Goal: Information Seeking & Learning: Learn about a topic

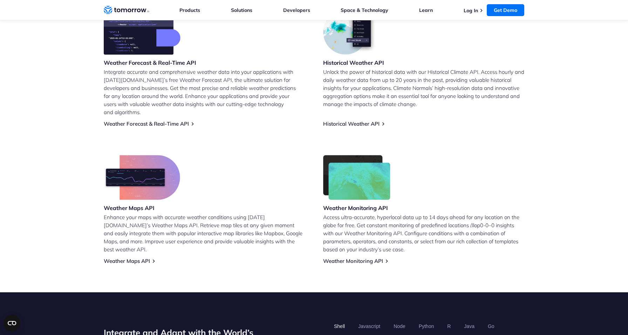
scroll to position [307, 0]
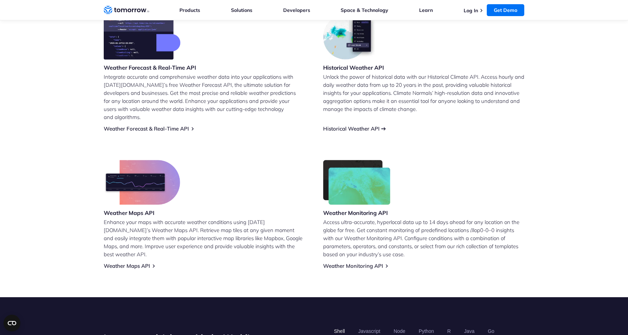
click at [361, 125] on link "Historical Weather API" at bounding box center [351, 128] width 56 height 7
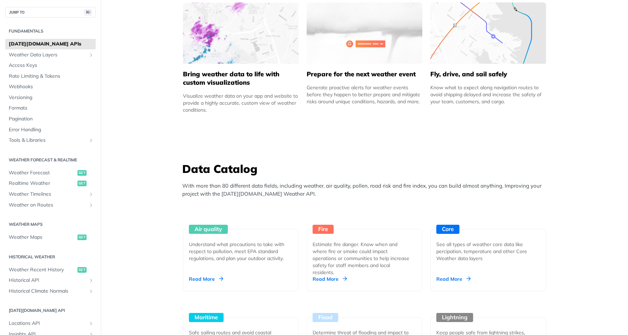
scroll to position [397, 0]
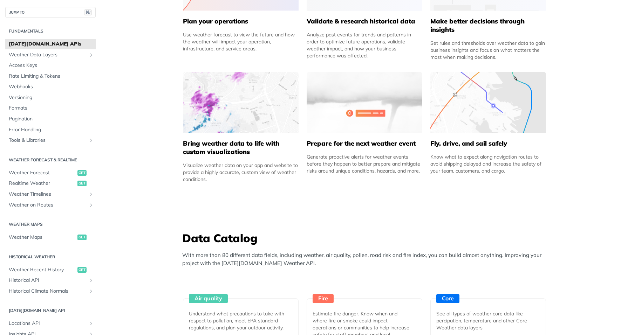
click at [41, 42] on span "Tomorrow.io APIs" at bounding box center [51, 44] width 85 height 7
click at [43, 54] on span "Weather Data Layers" at bounding box center [48, 55] width 78 height 7
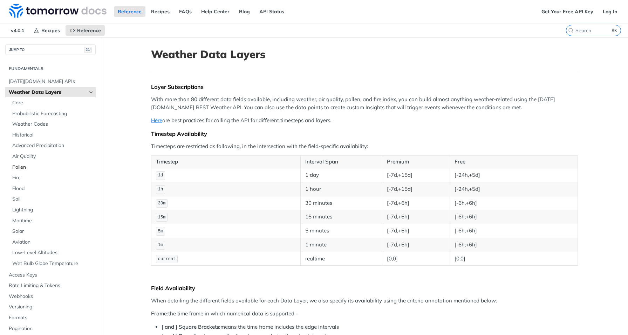
click at [24, 165] on span "Pollen" at bounding box center [53, 167] width 82 height 7
